Goal: Information Seeking & Learning: Find specific fact

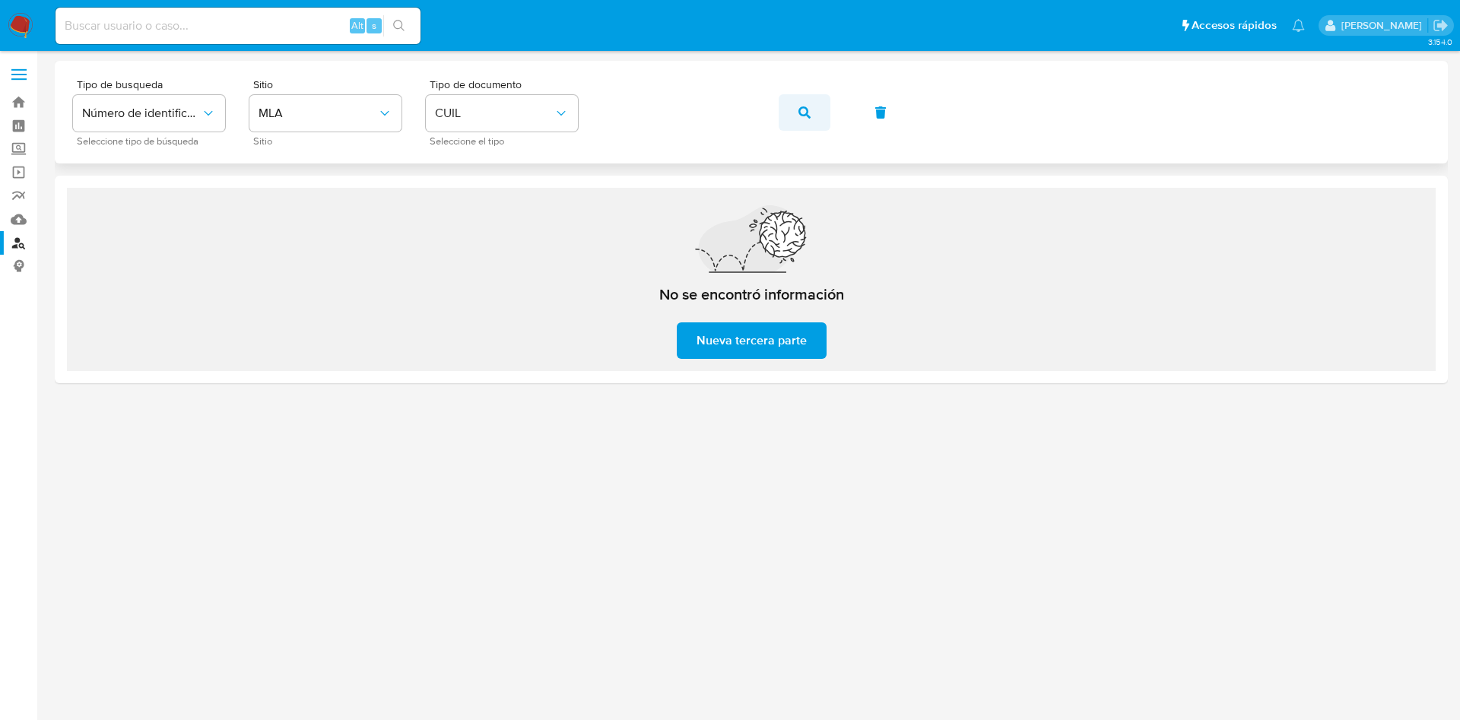
click at [798, 111] on button "button" at bounding box center [805, 112] width 52 height 37
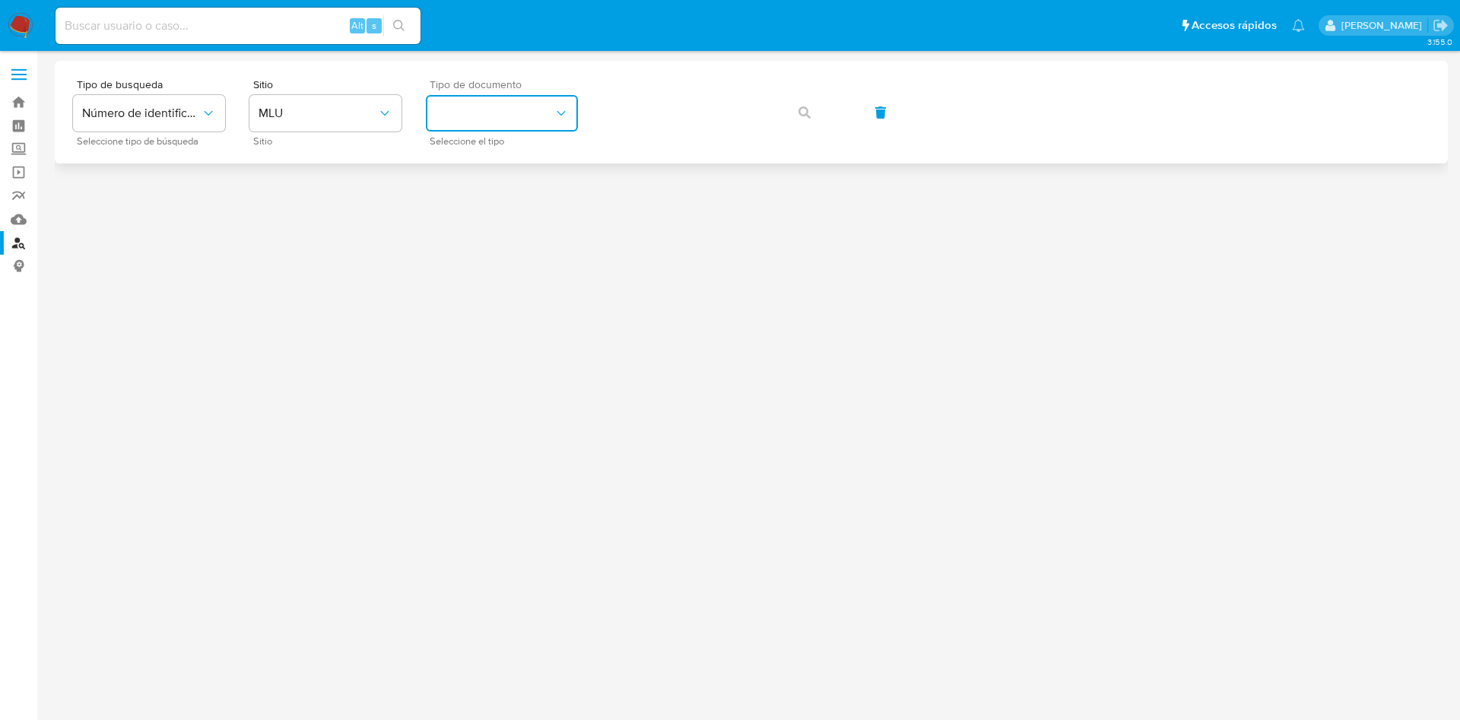
click at [506, 112] on button "identificationType" at bounding box center [502, 113] width 152 height 37
drag, startPoint x: 275, startPoint y: 122, endPoint x: 283, endPoint y: 129, distance: 9.7
click at [276, 123] on button "MLU" at bounding box center [325, 113] width 152 height 37
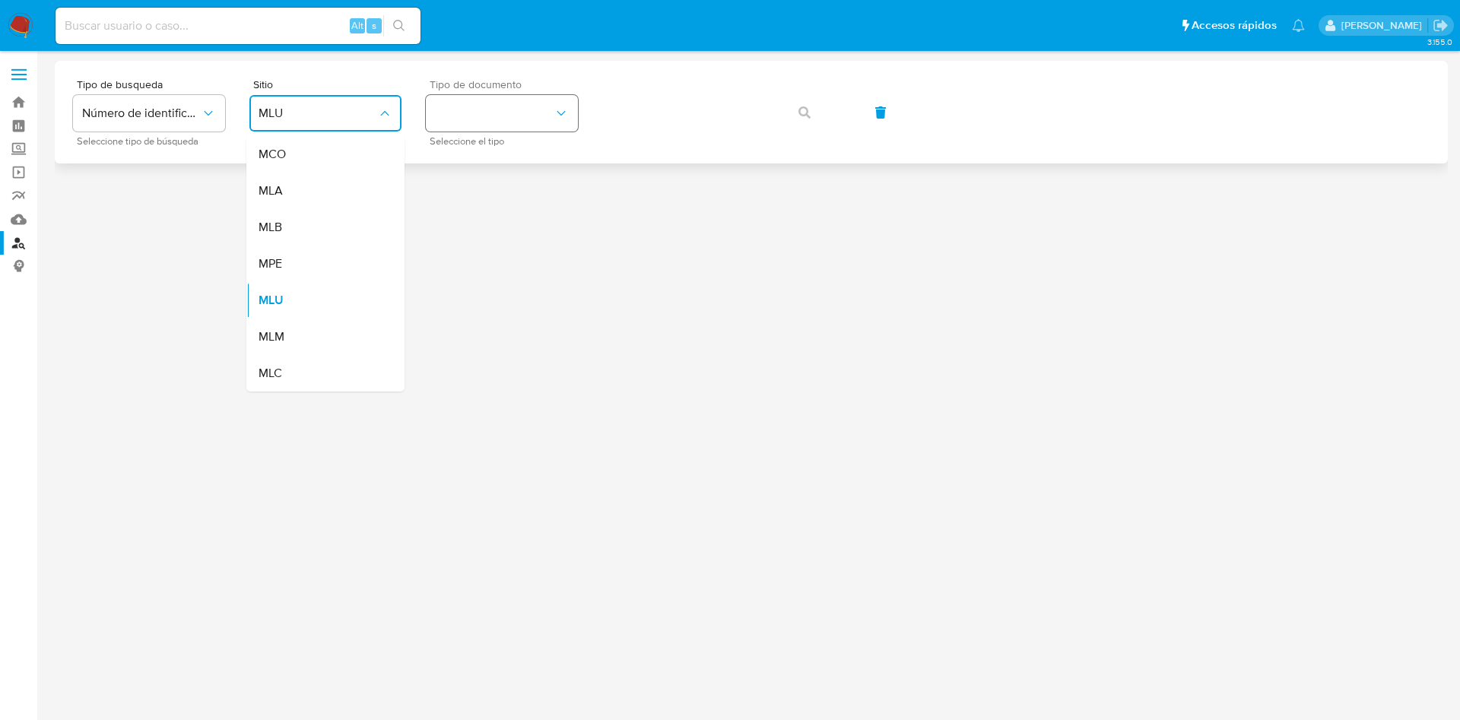
drag, startPoint x: 300, startPoint y: 178, endPoint x: 488, endPoint y: 119, distance: 197.5
click at [301, 178] on div "MLA" at bounding box center [321, 191] width 125 height 37
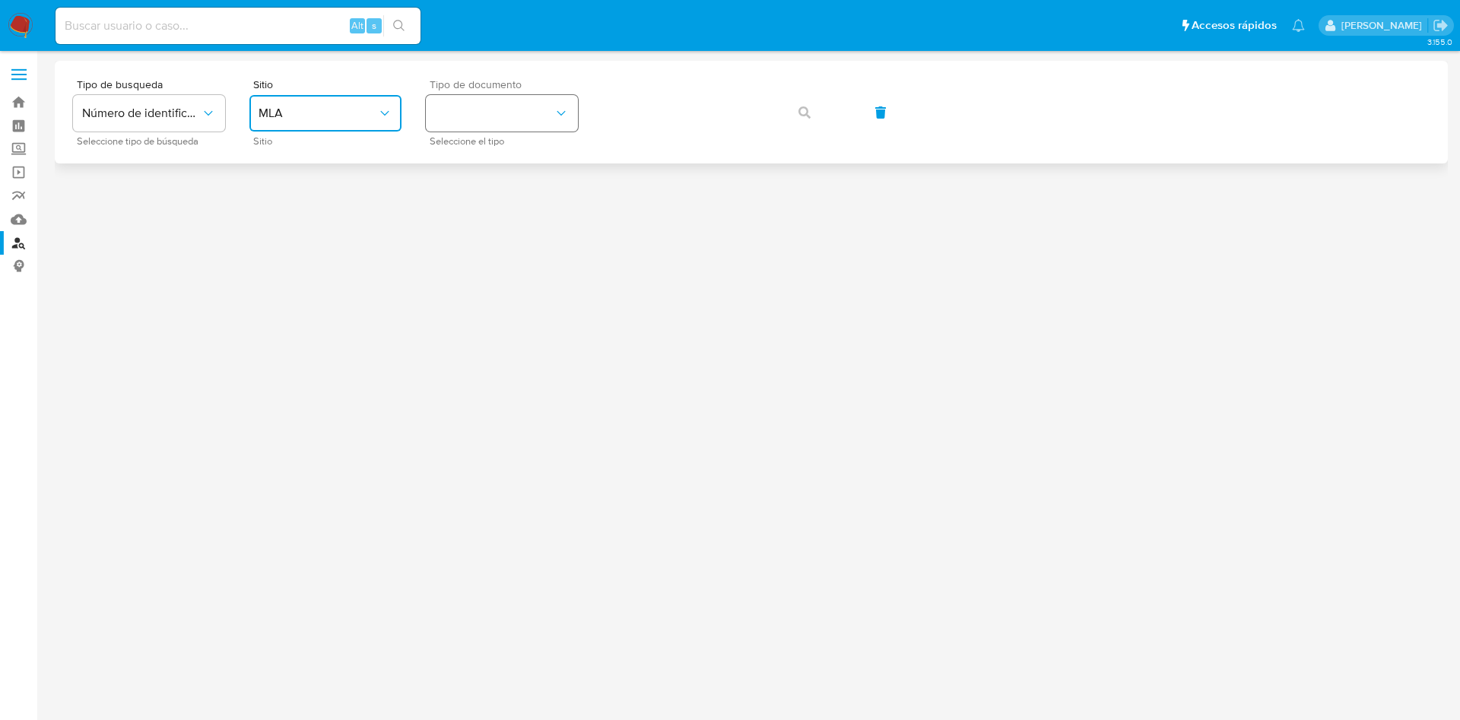
click at [476, 117] on button "identificationType" at bounding box center [502, 113] width 152 height 37
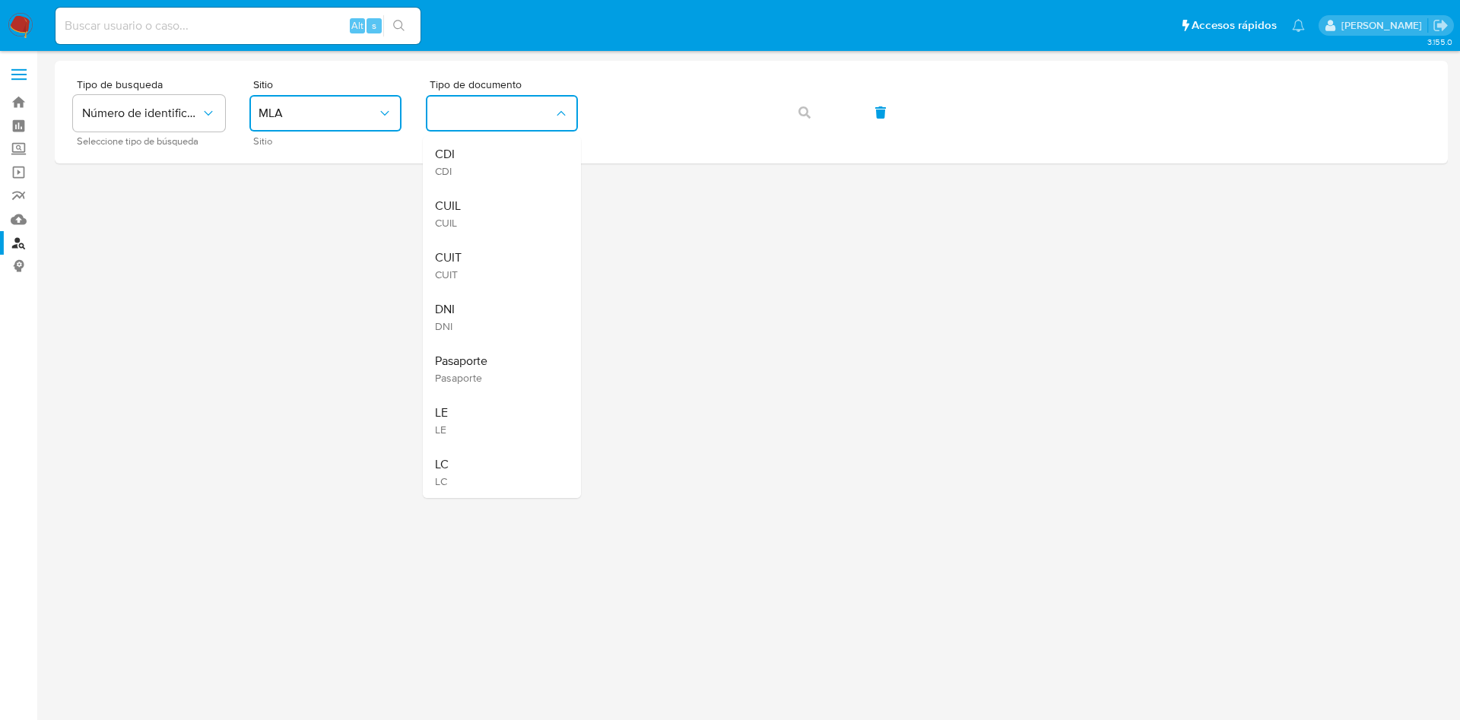
click at [469, 194] on div "CUIL CUIL" at bounding box center [497, 214] width 125 height 52
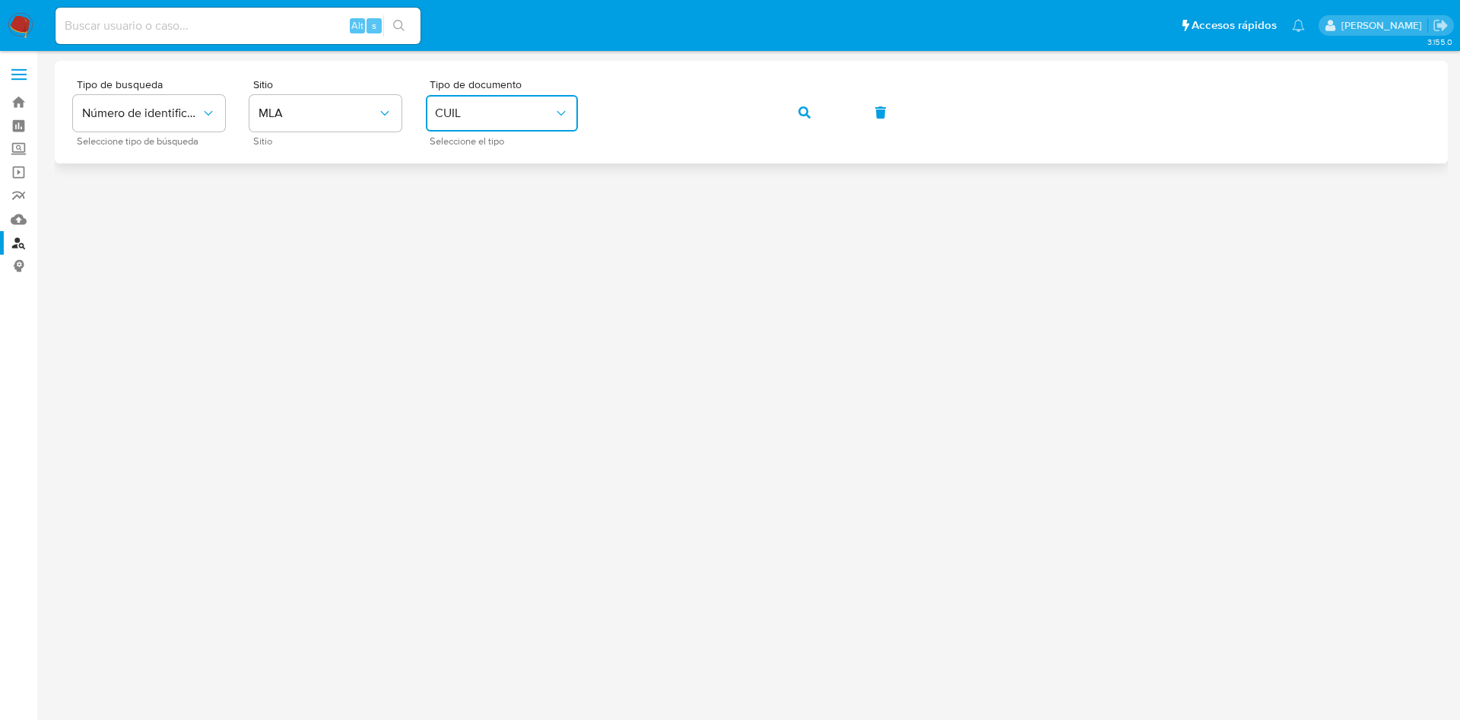
click at [799, 116] on icon "button" at bounding box center [805, 112] width 12 height 12
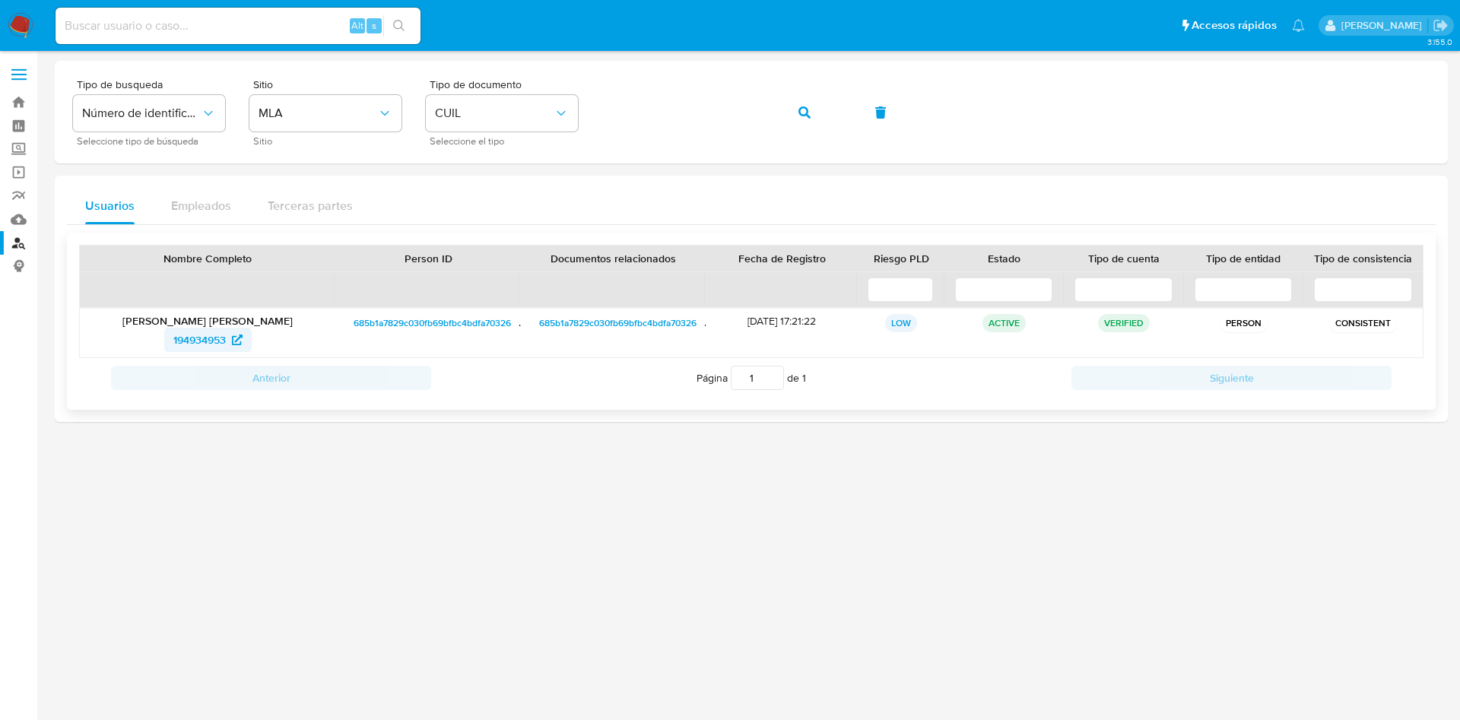
click at [198, 339] on span "194934953" at bounding box center [199, 340] width 52 height 24
drag, startPoint x: 213, startPoint y: 342, endPoint x: 252, endPoint y: 340, distance: 38.9
click at [252, 340] on div "194934953" at bounding box center [208, 340] width 234 height 24
click at [245, 17] on input at bounding box center [238, 26] width 365 height 20
paste input "541407353"
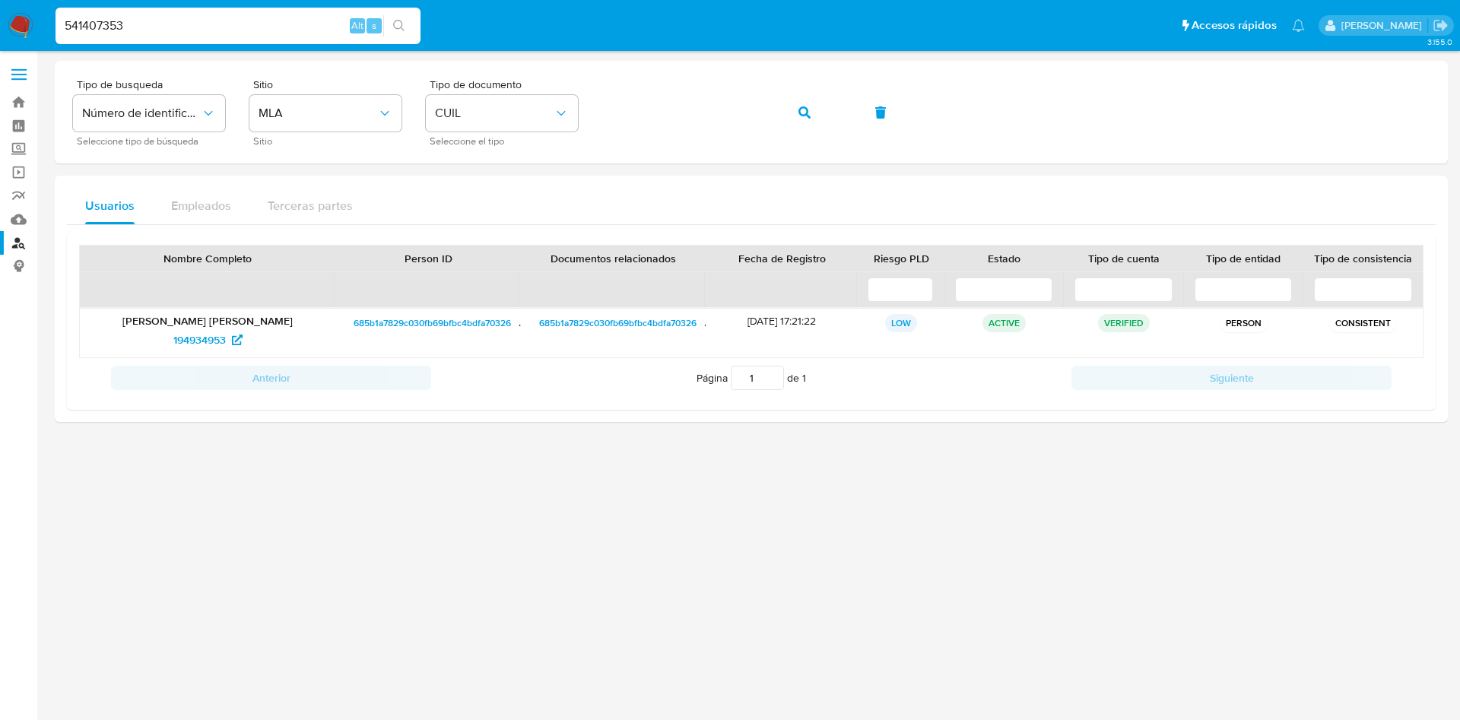
type input "541407353"
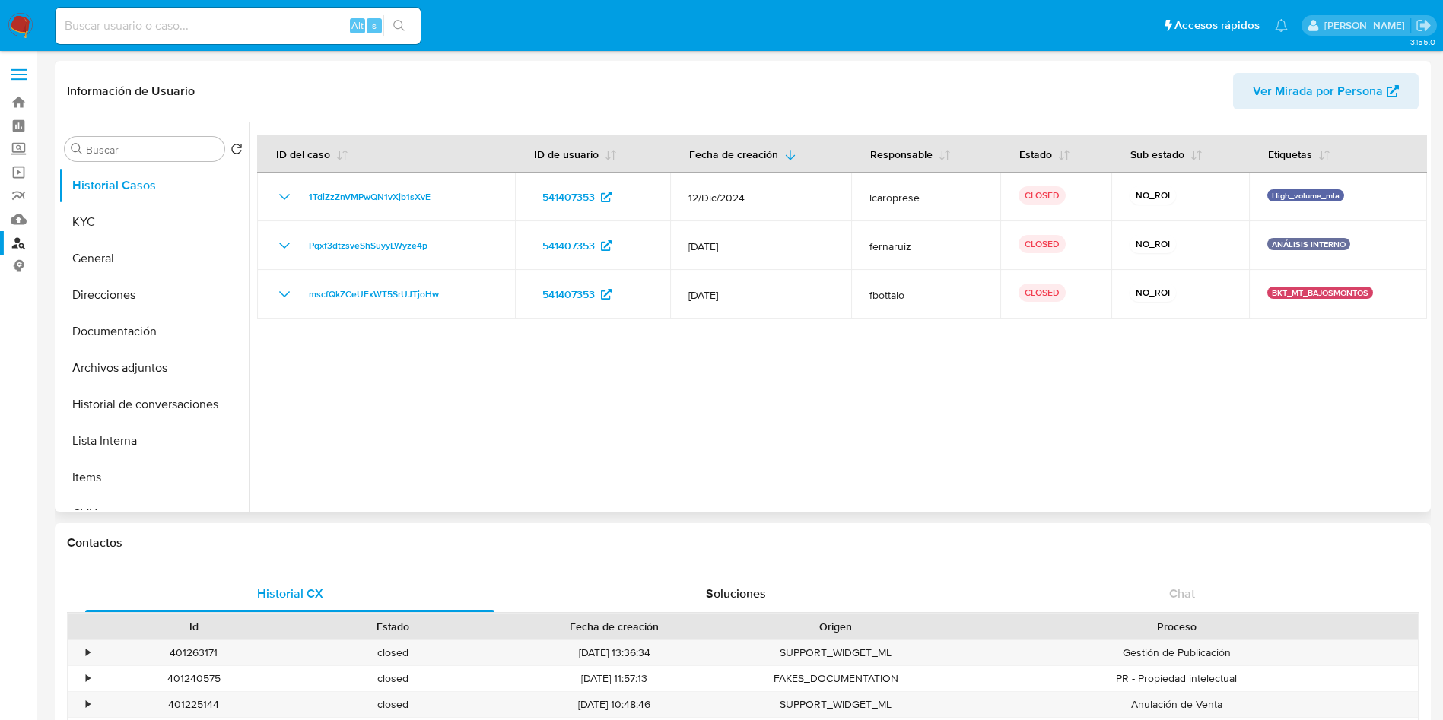
select select "10"
click at [144, 212] on button "KYC" at bounding box center [148, 222] width 178 height 37
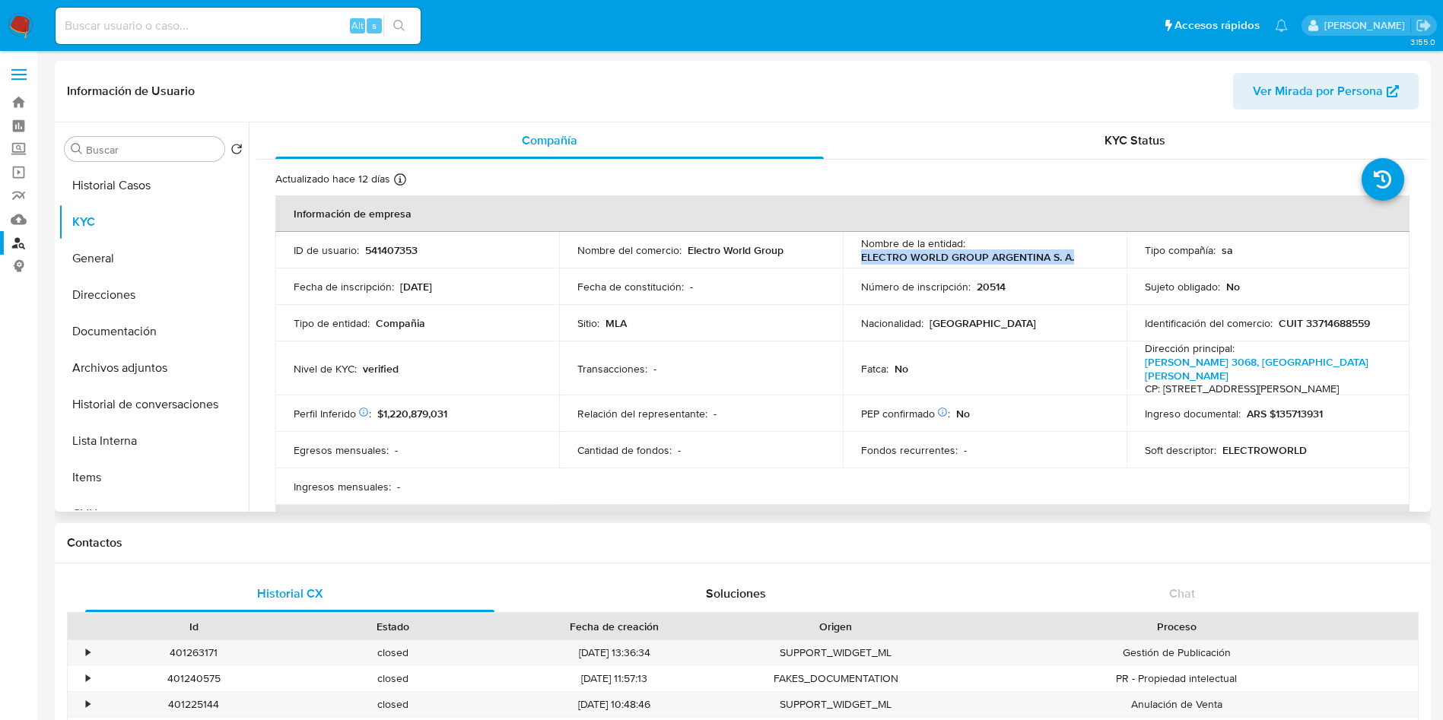
drag, startPoint x: 999, startPoint y: 265, endPoint x: 1071, endPoint y: 249, distance: 74.0
click at [1081, 260] on div "Nombre de la entidad : ELECTRO WORLD GROUP ARGENTINA S. A." at bounding box center [984, 250] width 247 height 27
copy p "ELECTRO WORLD GROUP ARGENTINA S. A."
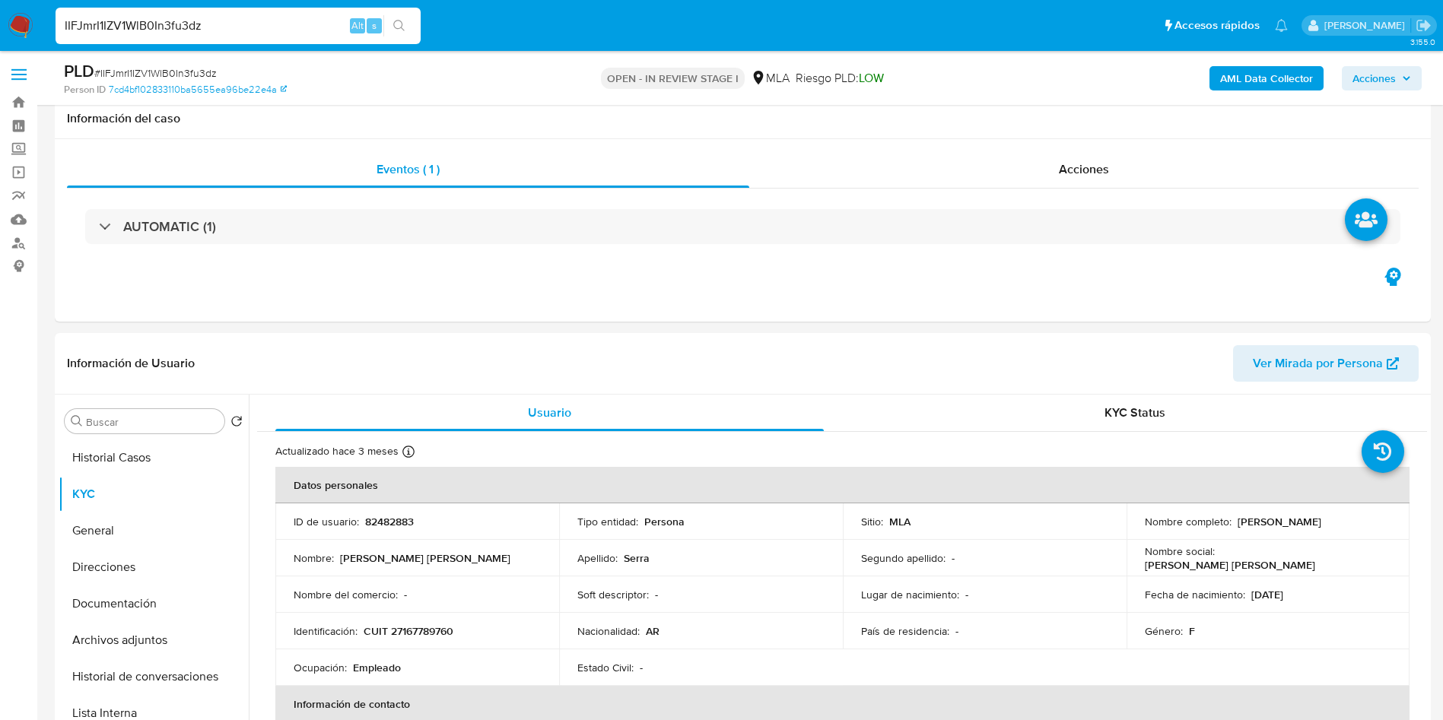
select select "10"
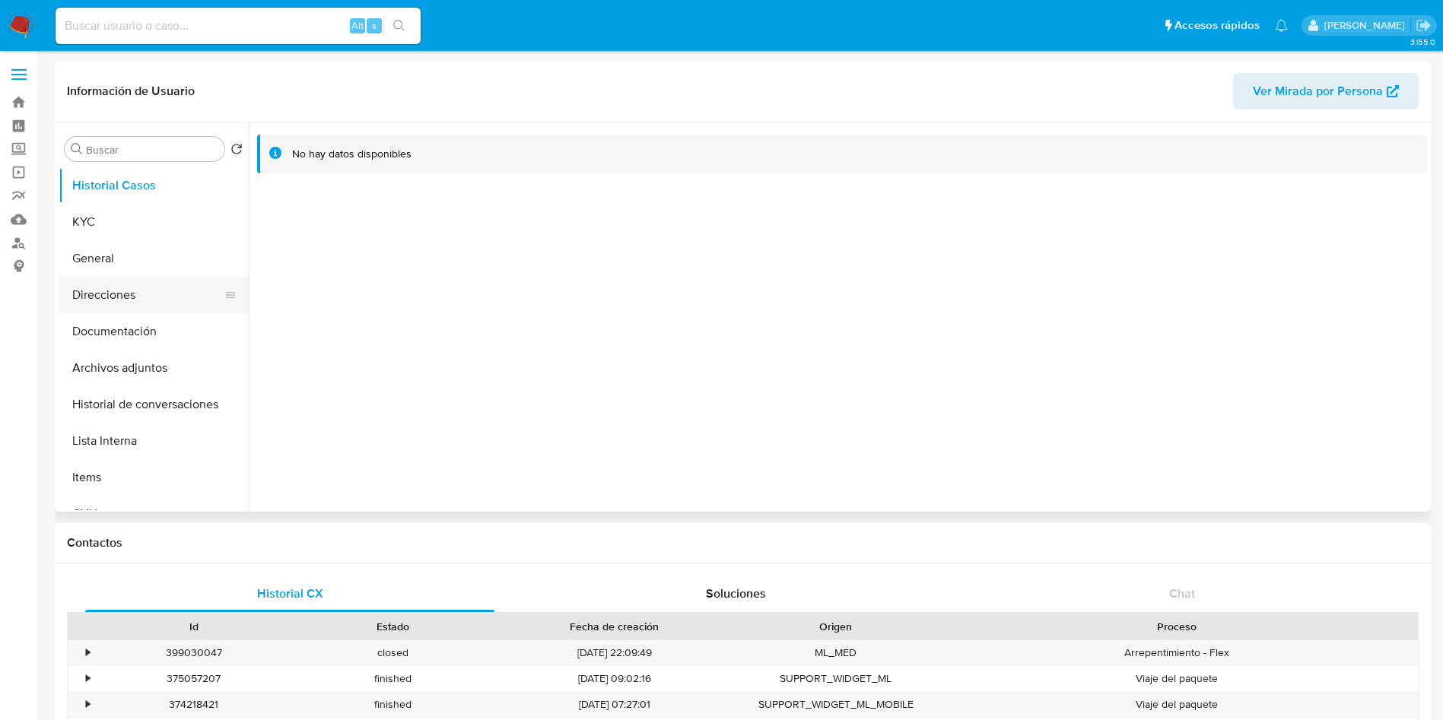
select select "10"
